Goal: Transaction & Acquisition: Purchase product/service

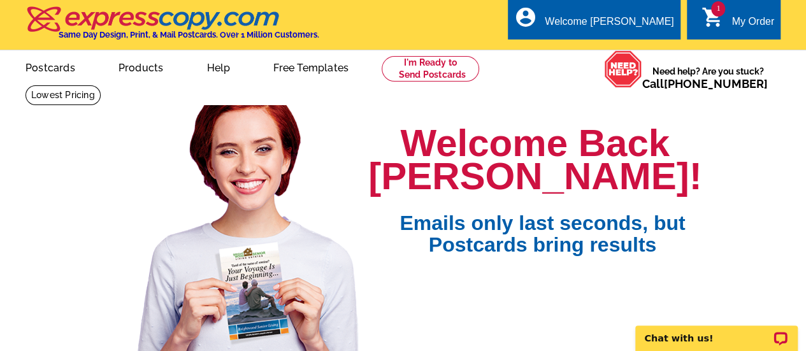
click at [738, 18] on div "My Order" at bounding box center [752, 25] width 43 height 18
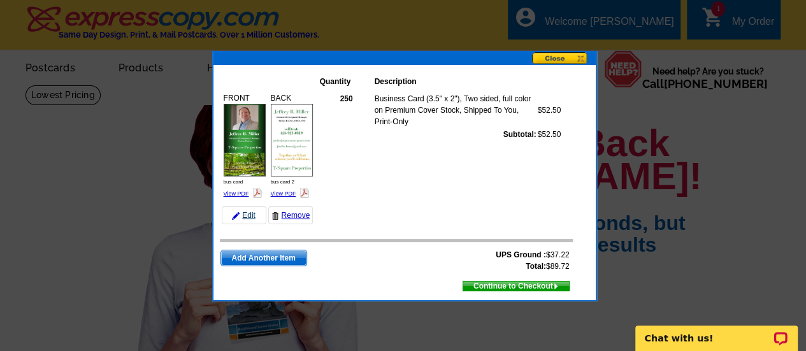
click at [247, 214] on link "Edit" at bounding box center [244, 215] width 45 height 18
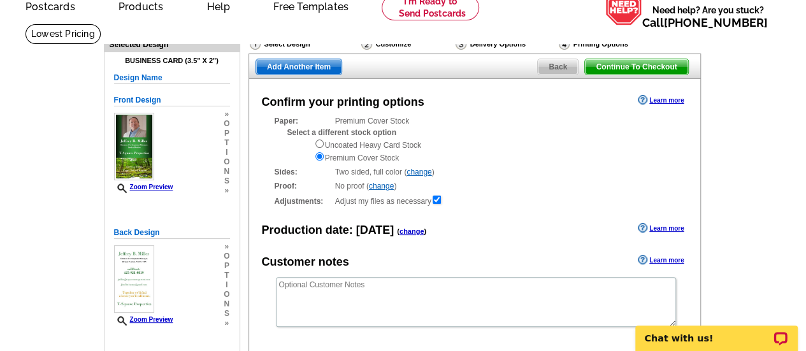
scroll to position [49, 0]
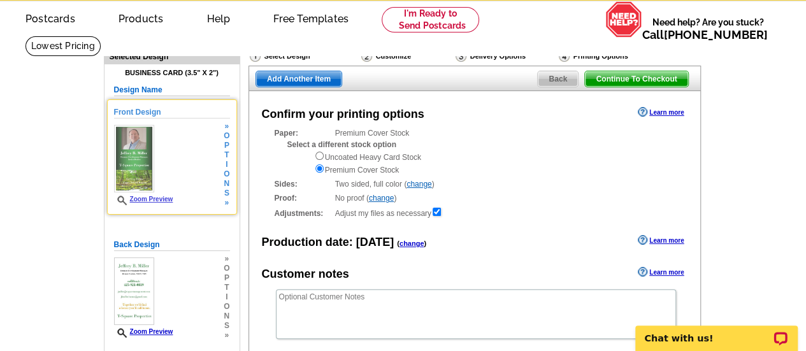
click at [123, 148] on img at bounding box center [134, 159] width 40 height 68
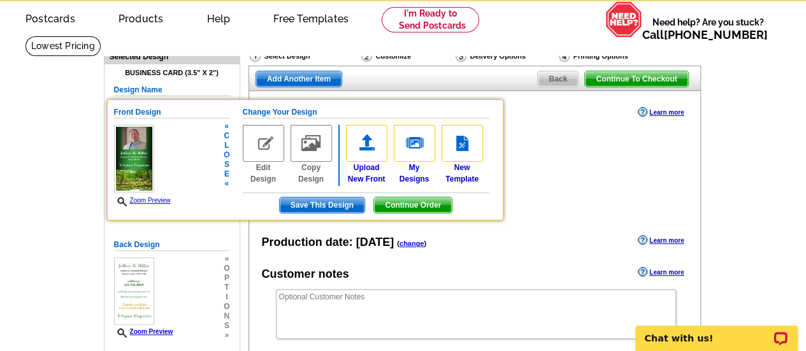
click at [259, 140] on img at bounding box center [263, 143] width 41 height 37
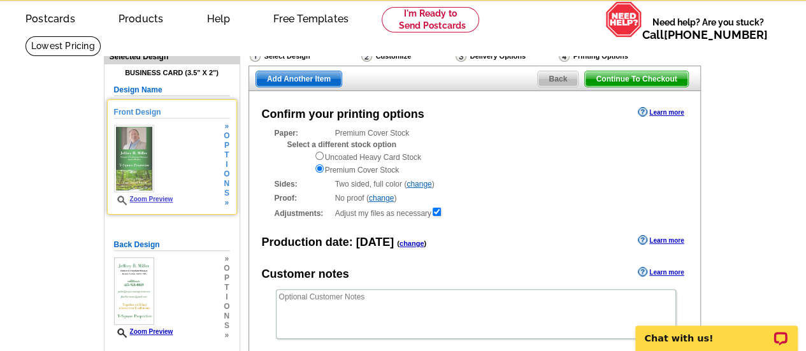
click at [136, 151] on img at bounding box center [134, 159] width 40 height 68
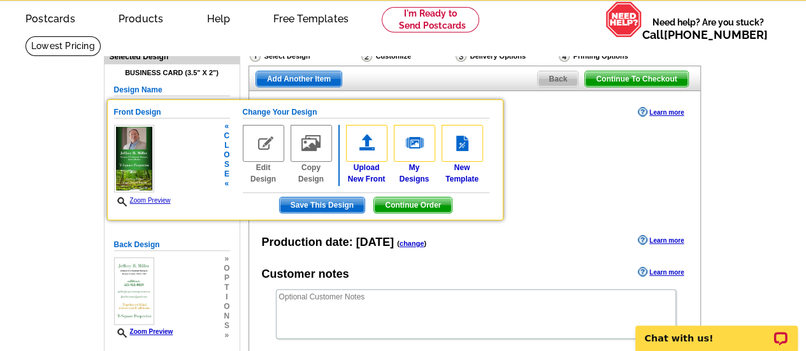
click at [264, 147] on img at bounding box center [263, 143] width 41 height 37
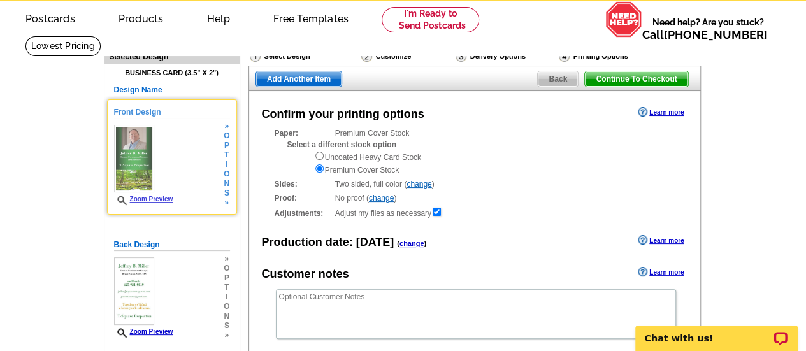
click at [226, 157] on span "t" at bounding box center [227, 155] width 6 height 10
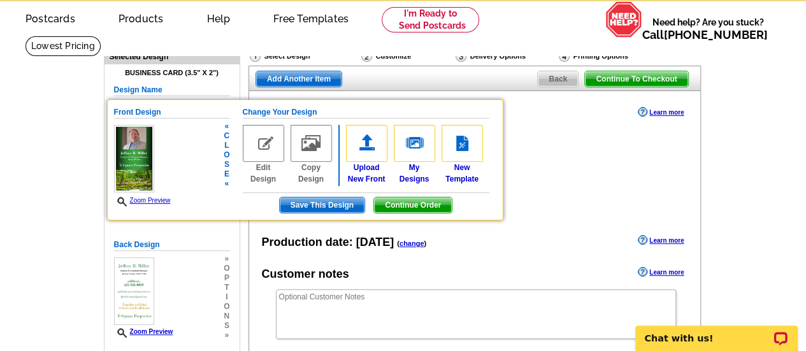
click at [137, 159] on img at bounding box center [134, 159] width 40 height 68
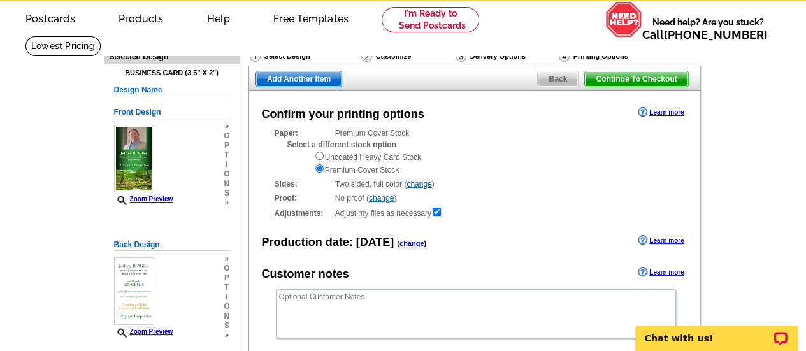
click at [285, 55] on div "Select Design" at bounding box center [303, 58] width 111 height 16
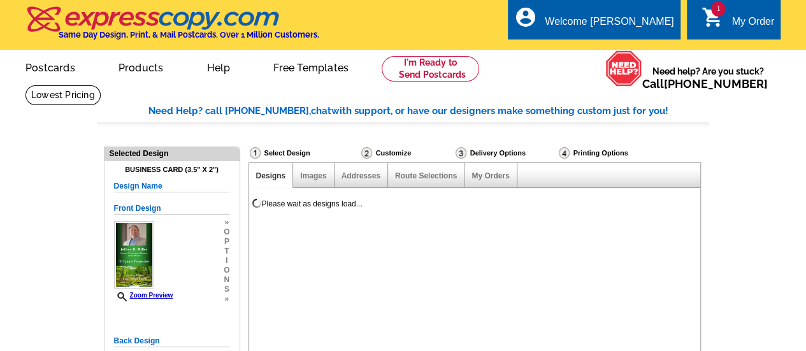
select select "785"
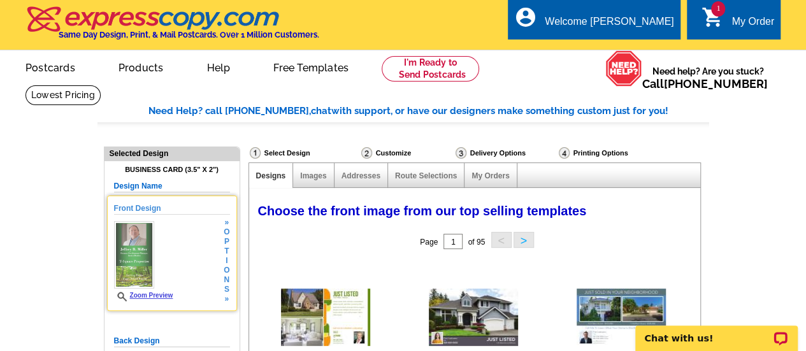
click at [131, 233] on img at bounding box center [134, 255] width 40 height 68
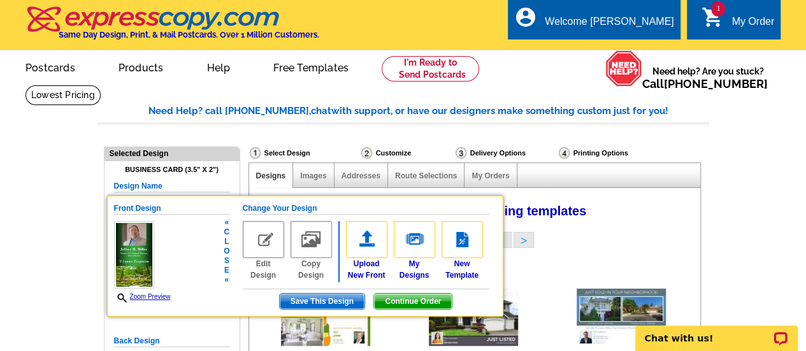
click at [272, 207] on h5 "Change Your Design" at bounding box center [366, 209] width 247 height 12
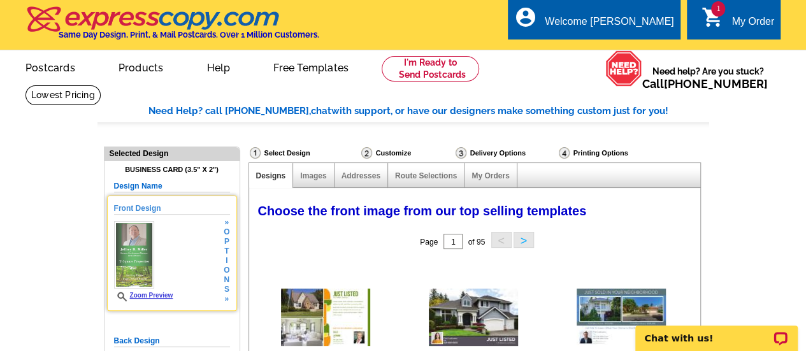
click at [128, 248] on img at bounding box center [134, 255] width 40 height 68
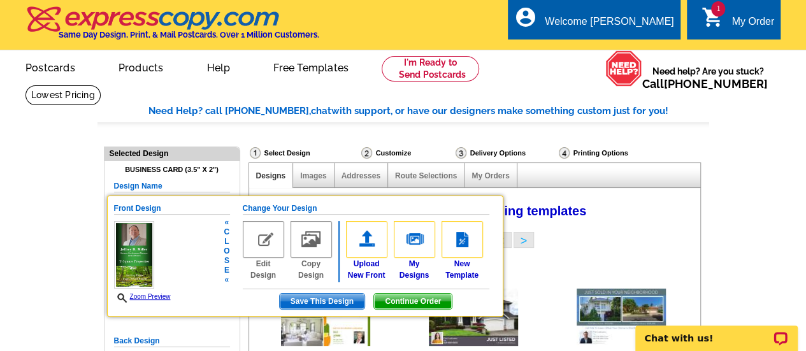
click at [282, 207] on h5 "Change Your Design" at bounding box center [366, 209] width 247 height 12
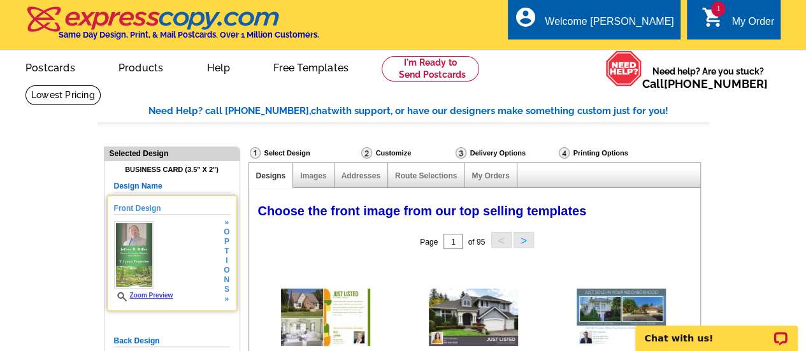
click at [135, 244] on img at bounding box center [134, 255] width 40 height 68
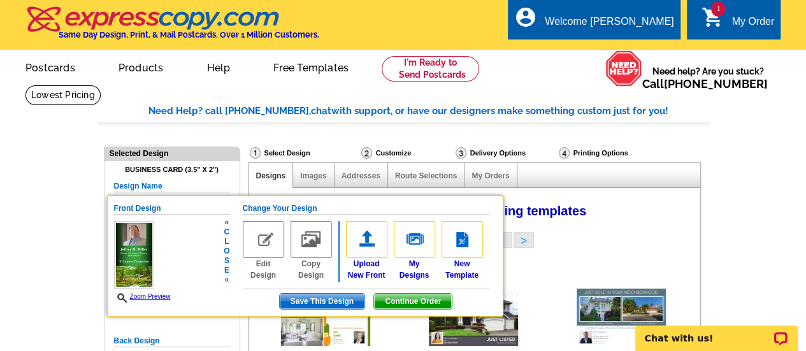
click at [140, 204] on h5 "Front Design" at bounding box center [172, 209] width 116 height 12
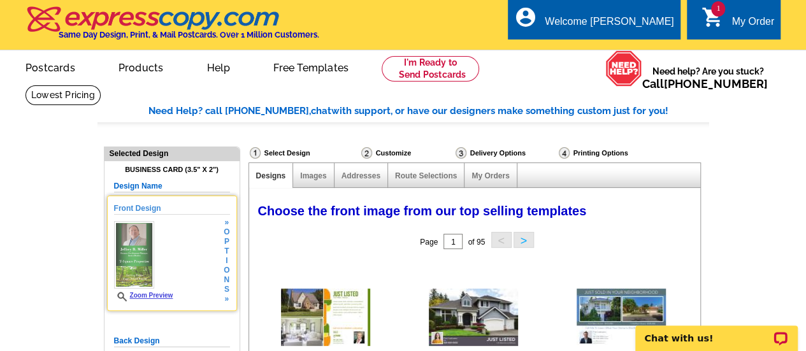
click at [128, 241] on img at bounding box center [134, 255] width 40 height 68
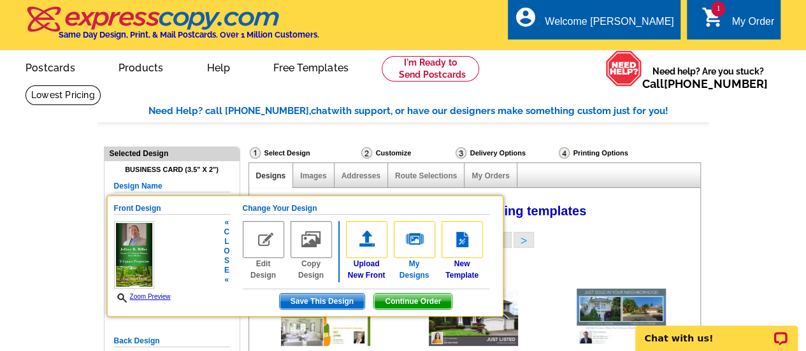
click at [420, 236] on img at bounding box center [414, 239] width 41 height 37
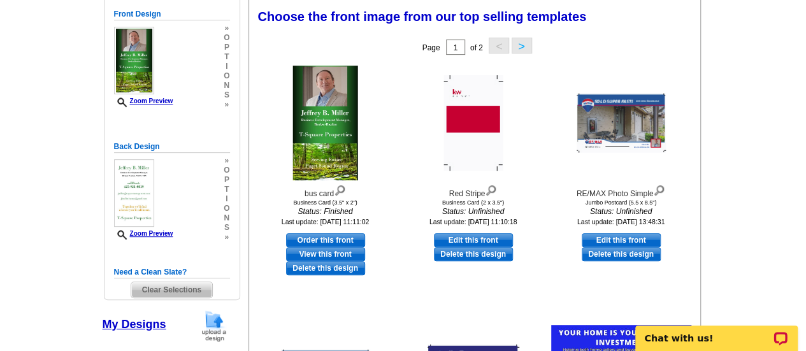
scroll to position [196, 0]
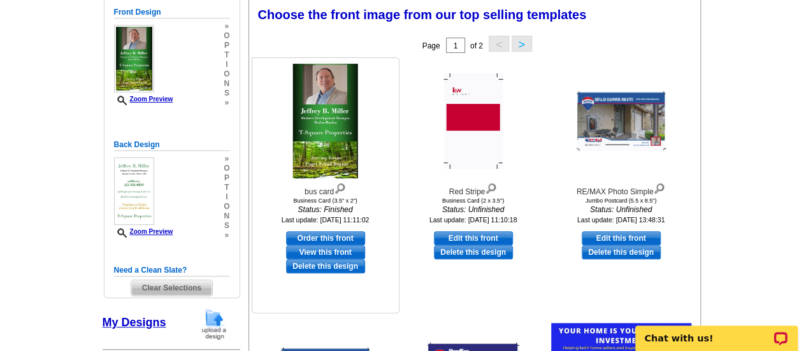
click at [319, 127] on img at bounding box center [325, 121] width 66 height 115
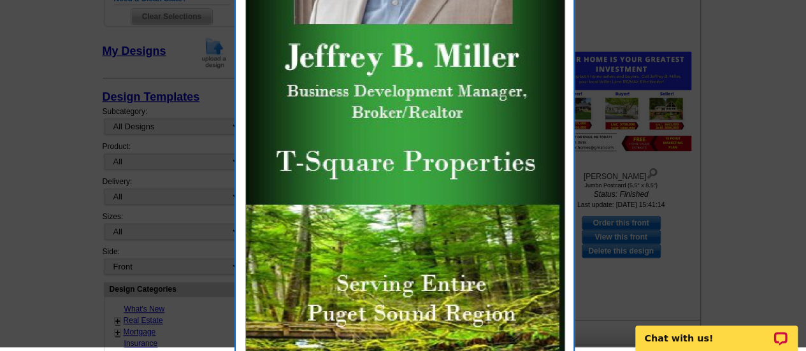
scroll to position [477, 0]
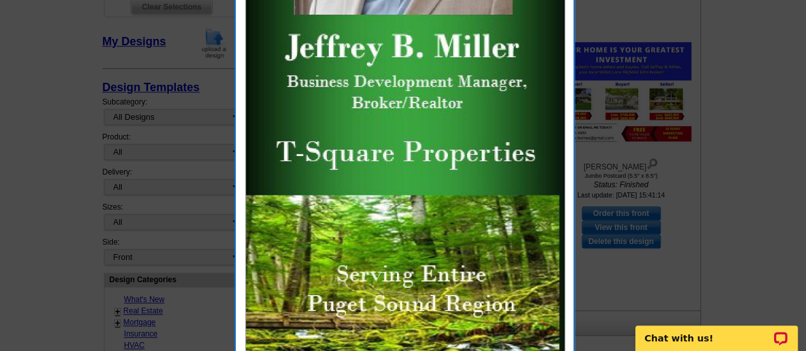
click at [452, 103] on img at bounding box center [405, 96] width 320 height 559
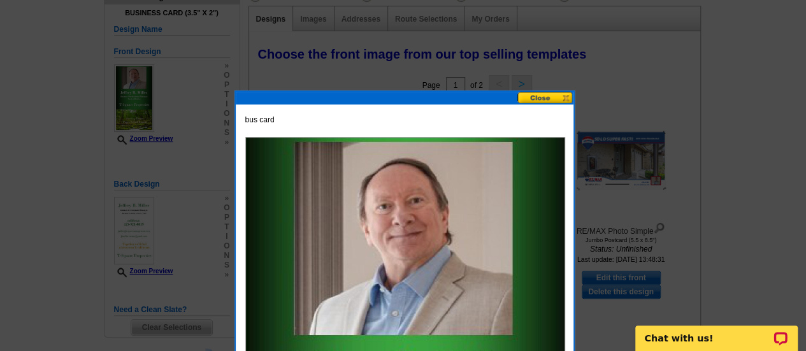
scroll to position [161, 0]
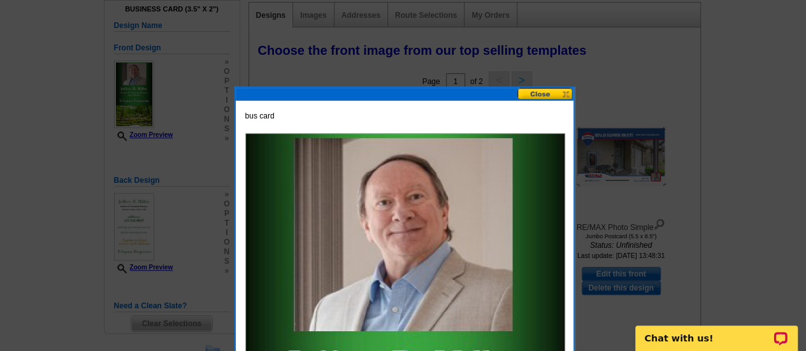
click at [529, 91] on button at bounding box center [545, 94] width 56 height 12
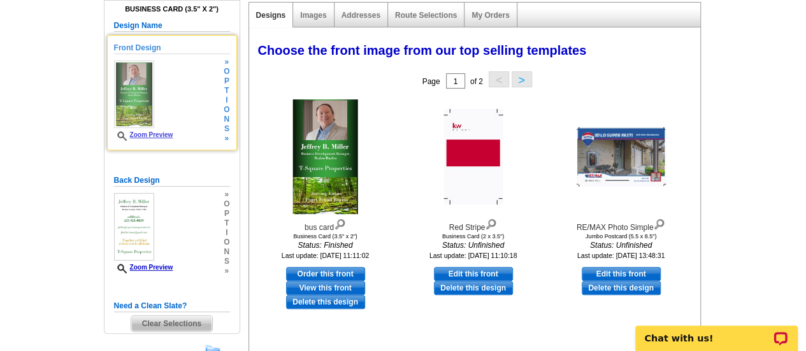
click at [226, 111] on span "o" at bounding box center [227, 110] width 6 height 10
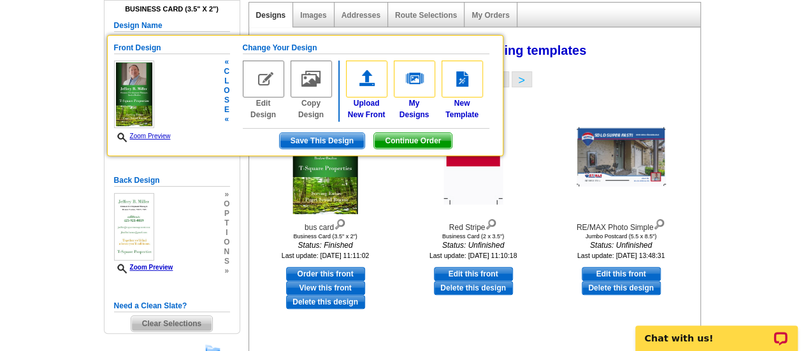
click at [228, 110] on span "e" at bounding box center [227, 110] width 6 height 10
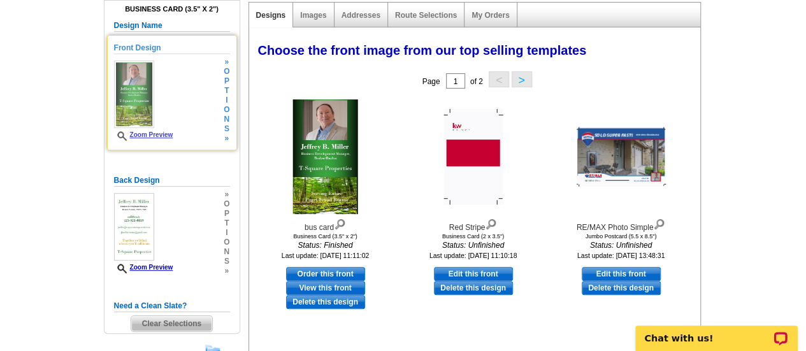
click at [173, 106] on div "Zoom Preview" at bounding box center [143, 101] width 59 height 80
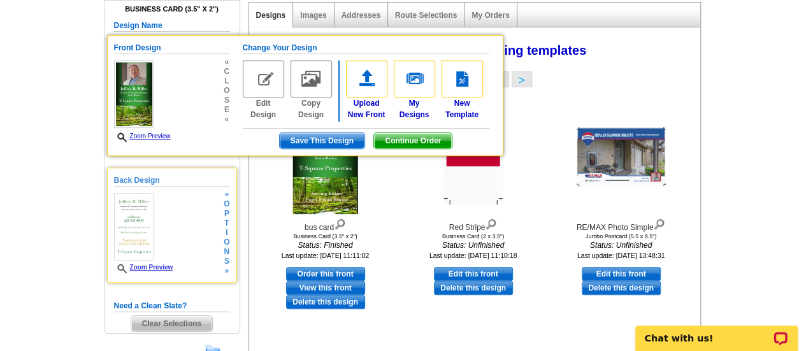
click at [130, 217] on img at bounding box center [134, 227] width 40 height 68
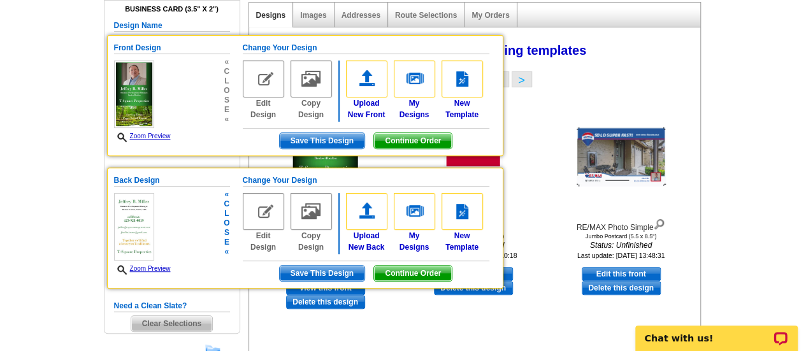
click at [255, 216] on img at bounding box center [263, 211] width 41 height 37
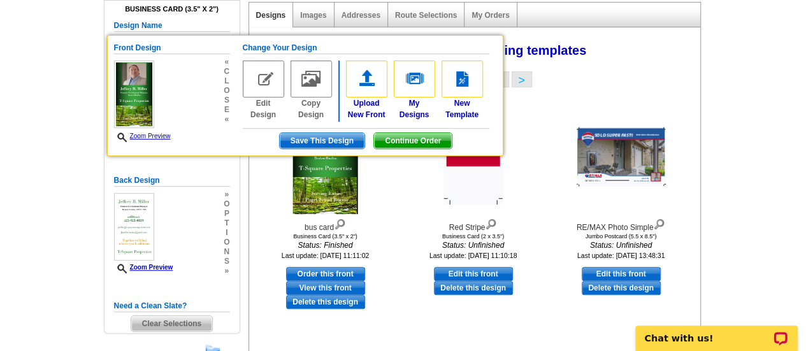
scroll to position [0, 0]
